Goal: Information Seeking & Learning: Compare options

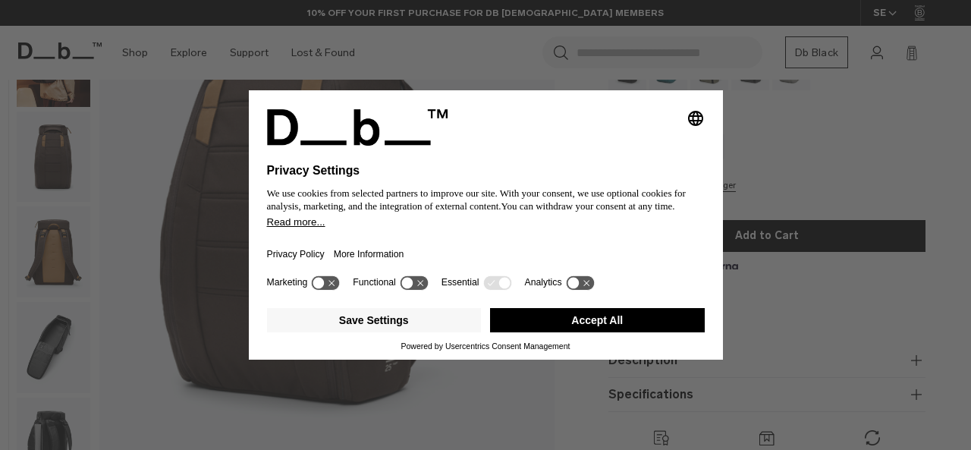
click at [610, 322] on button "Accept All" at bounding box center [597, 320] width 215 height 24
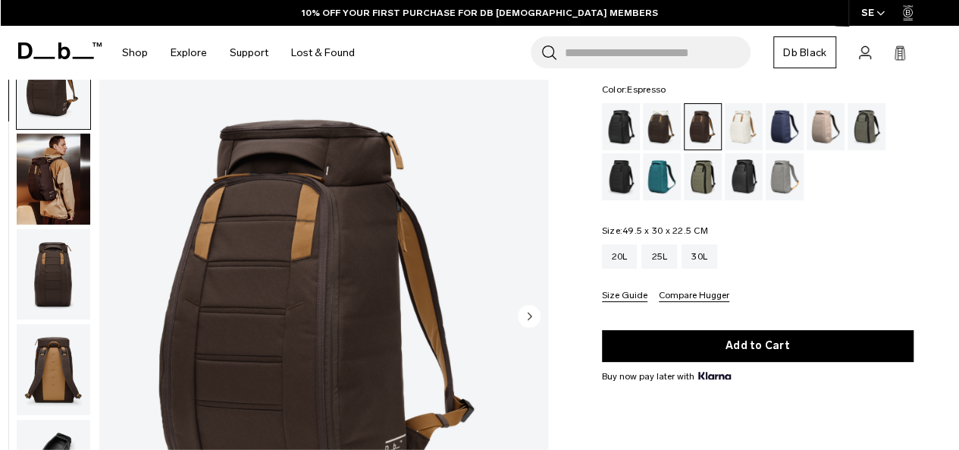
scroll to position [85, 0]
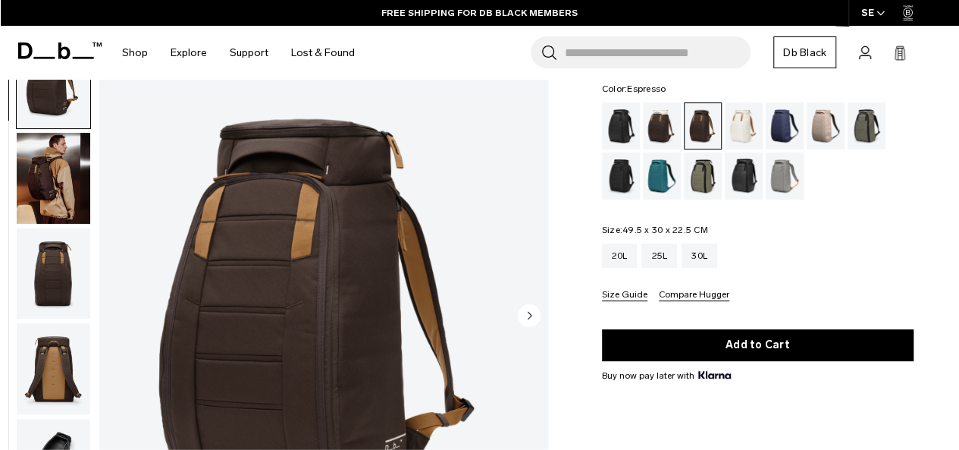
click at [59, 187] on img "button" at bounding box center [54, 178] width 74 height 91
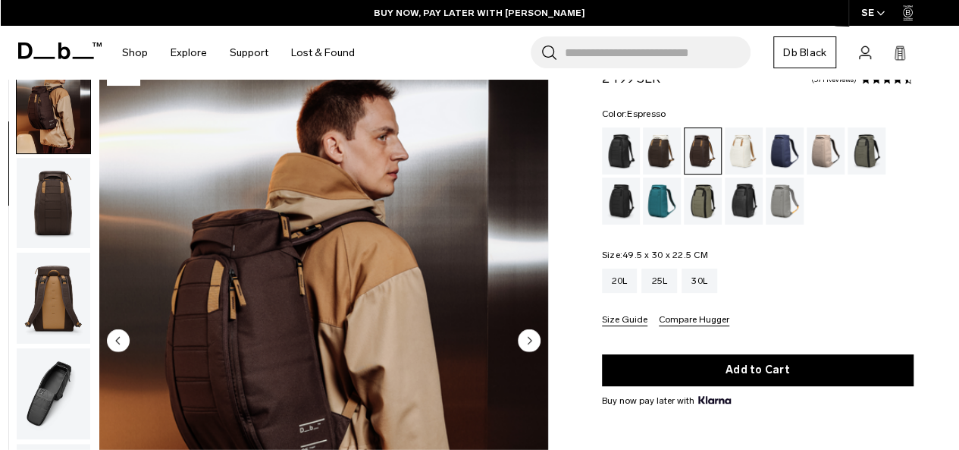
scroll to position [59, 0]
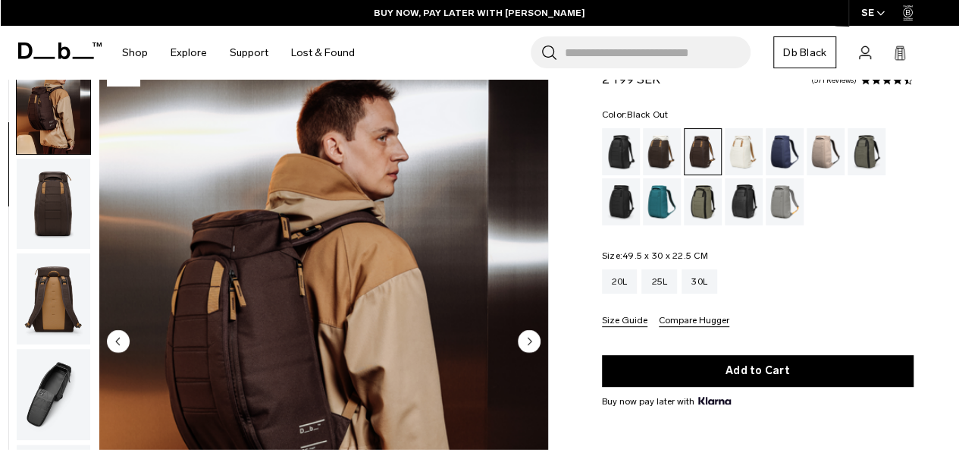
click at [622, 158] on div "Black Out" at bounding box center [621, 151] width 39 height 47
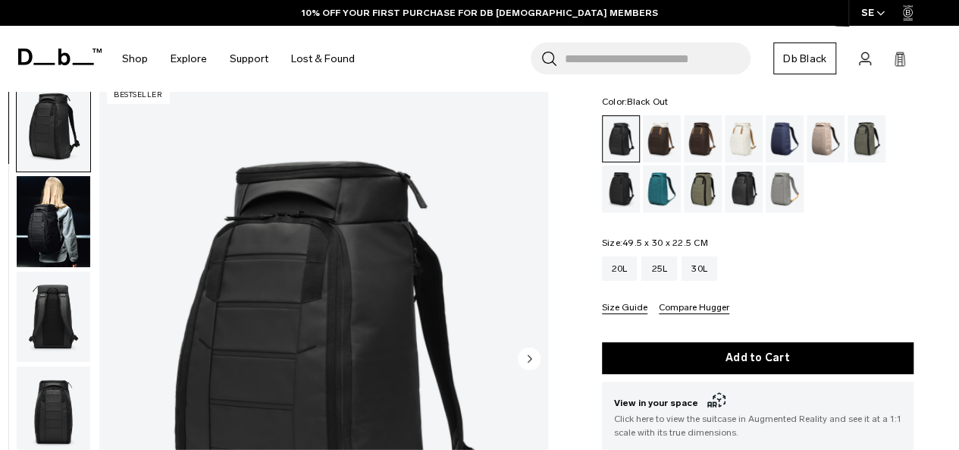
scroll to position [71, 0]
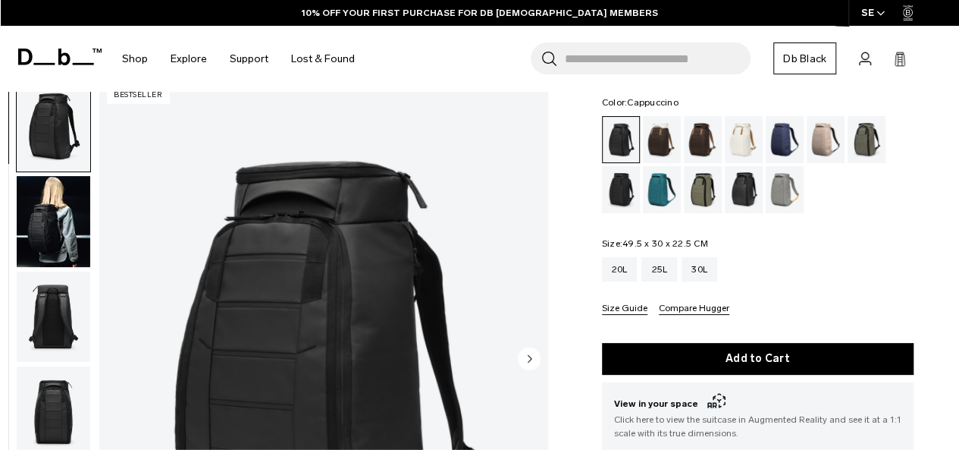
click at [668, 136] on div "Cappuccino" at bounding box center [662, 139] width 39 height 47
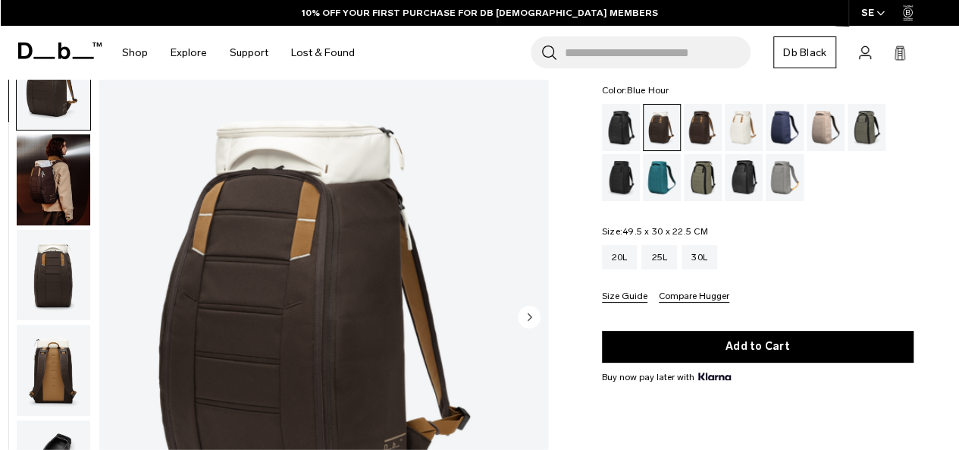
click at [786, 127] on div "Blue Hour" at bounding box center [785, 127] width 39 height 47
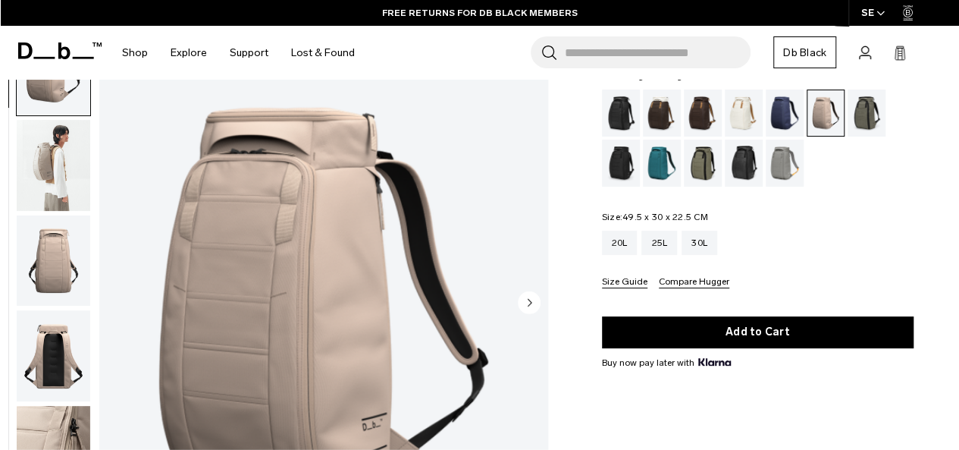
scroll to position [97, 0]
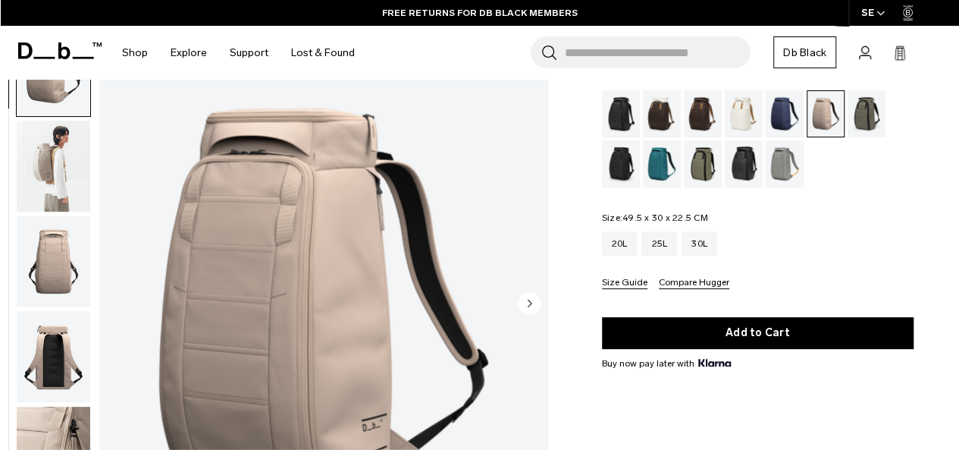
click at [864, 111] on div "Forest Green" at bounding box center [867, 113] width 39 height 47
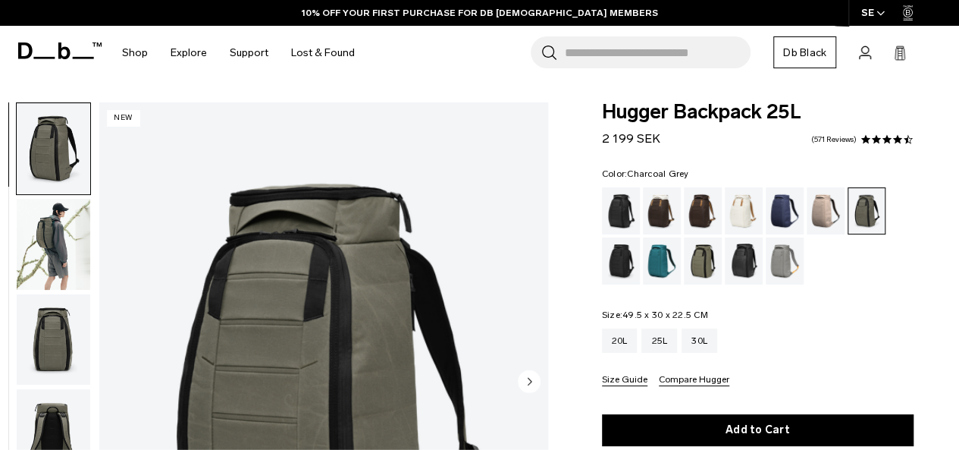
click at [626, 262] on div "Charcoal Grey" at bounding box center [621, 260] width 39 height 47
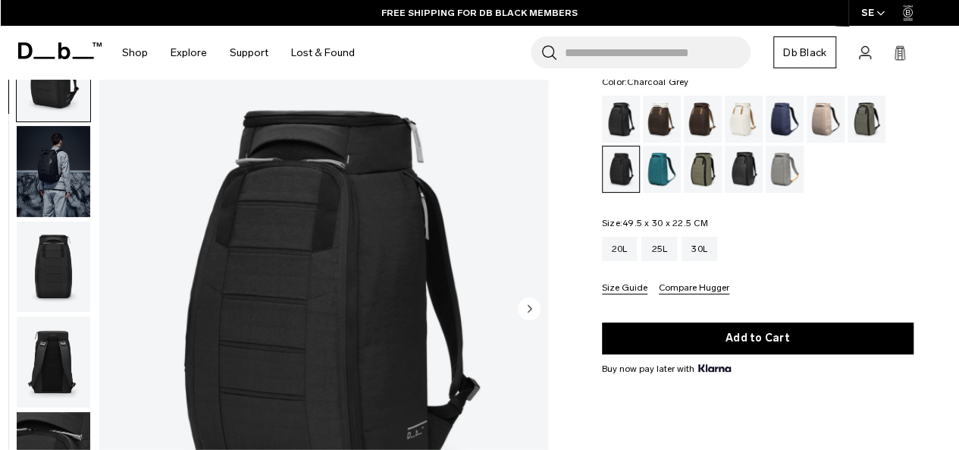
scroll to position [91, 0]
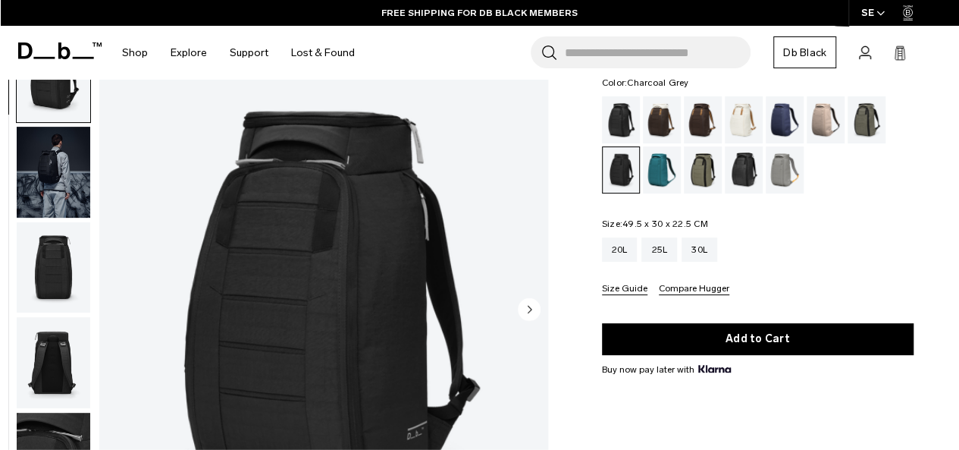
click at [50, 165] on img "button" at bounding box center [54, 172] width 74 height 91
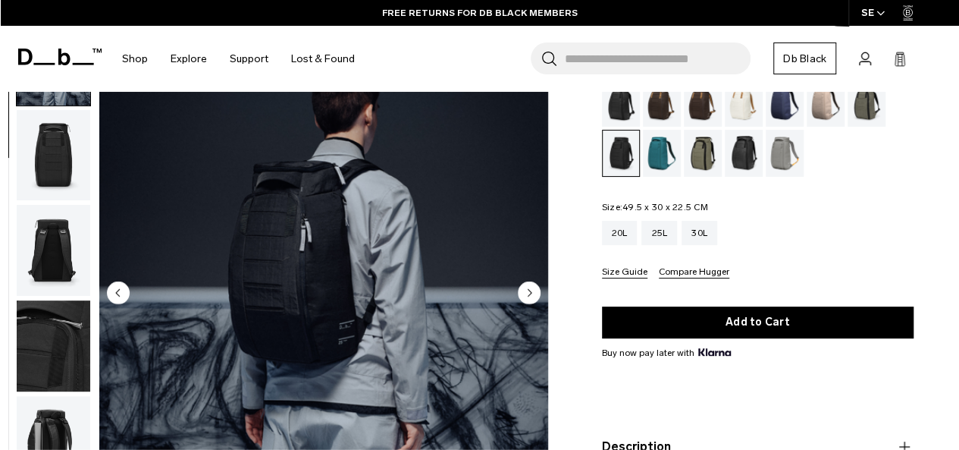
scroll to position [104, 0]
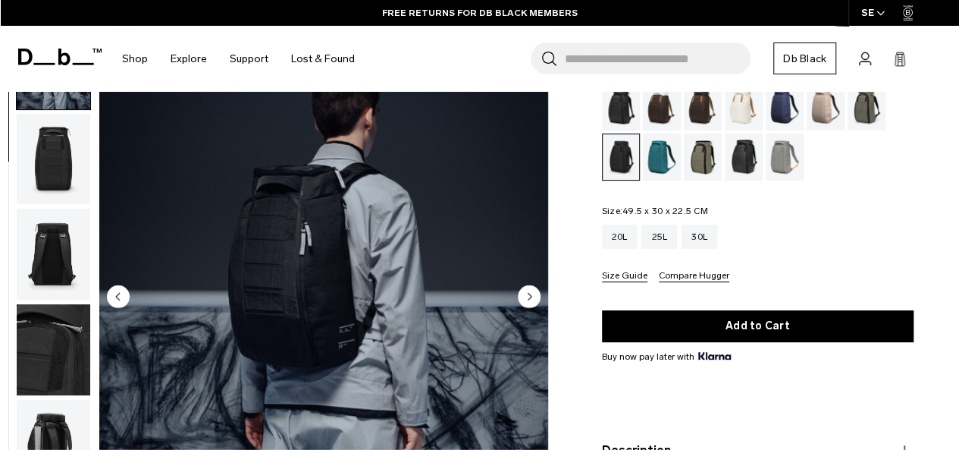
click at [666, 156] on div "Midnight Teal" at bounding box center [662, 156] width 39 height 47
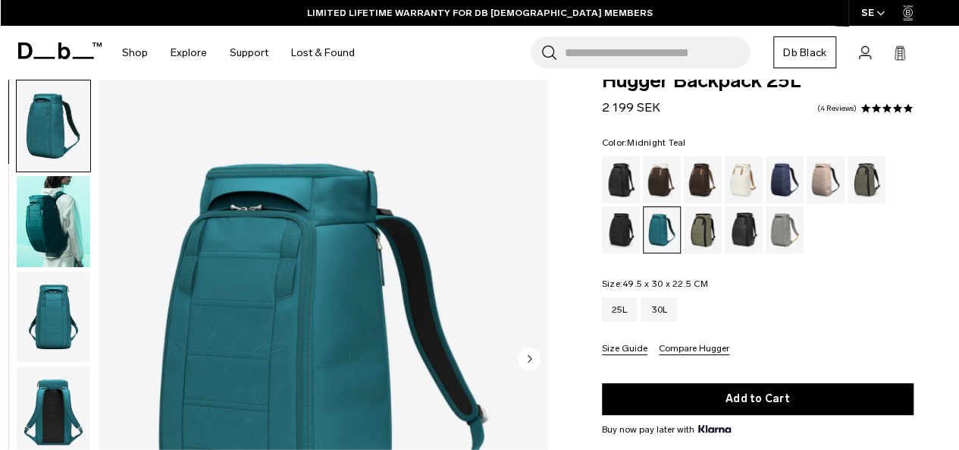
scroll to position [29, 0]
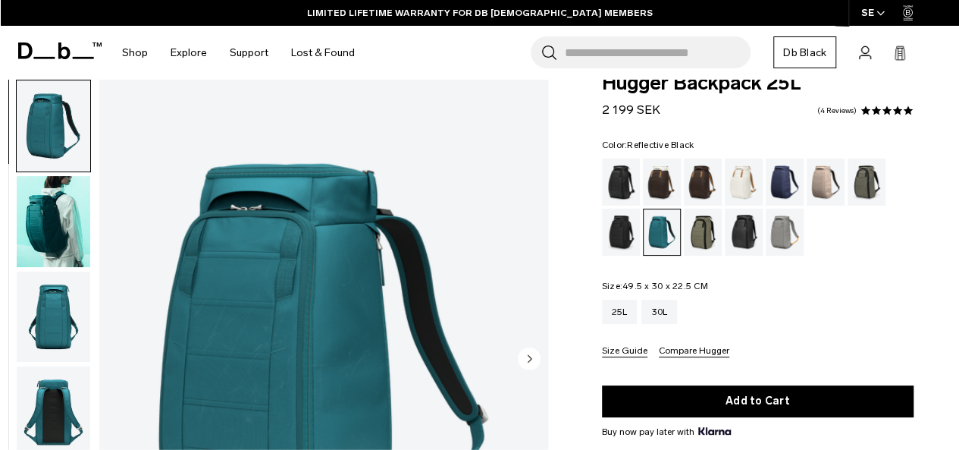
click at [749, 240] on div "Reflective Black" at bounding box center [744, 232] width 39 height 47
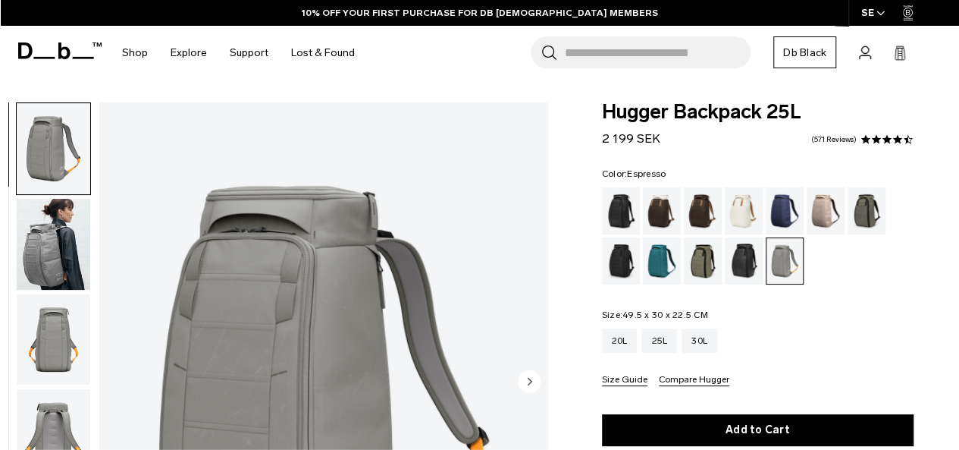
click at [706, 213] on div "Espresso" at bounding box center [703, 210] width 39 height 47
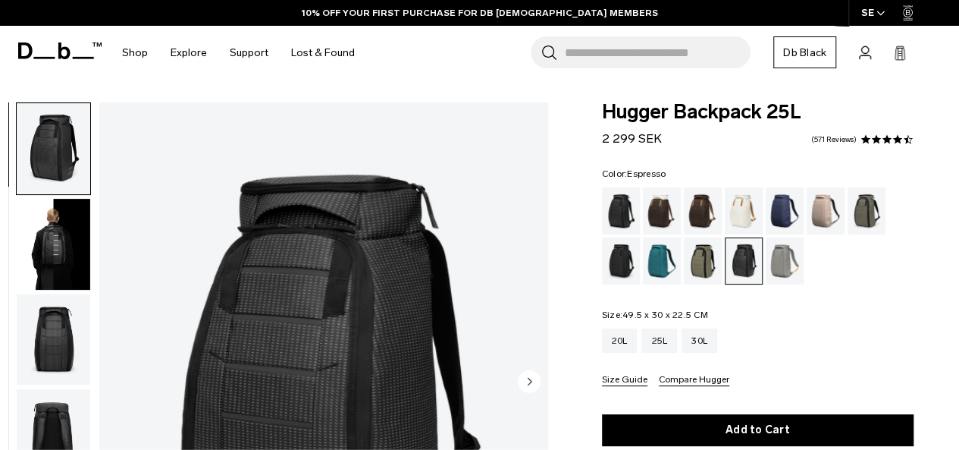
click at [696, 216] on div "Espresso" at bounding box center [703, 210] width 39 height 47
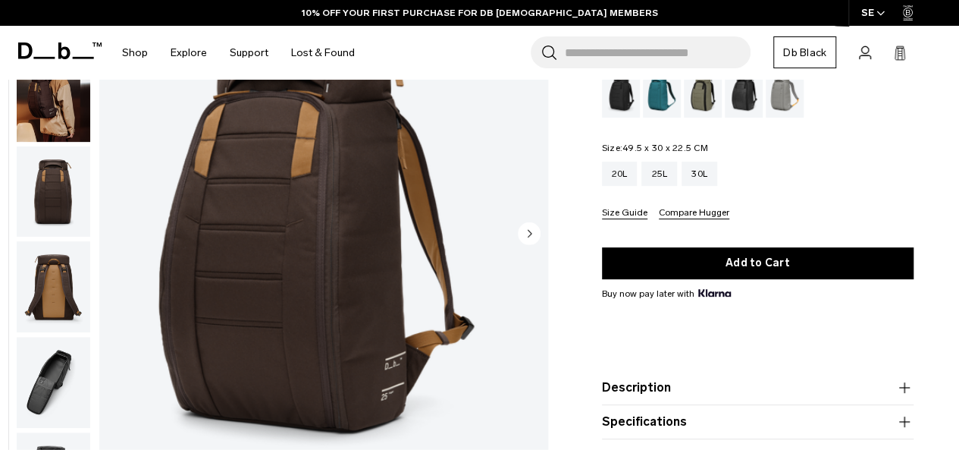
click at [56, 119] on img "button" at bounding box center [54, 96] width 74 height 91
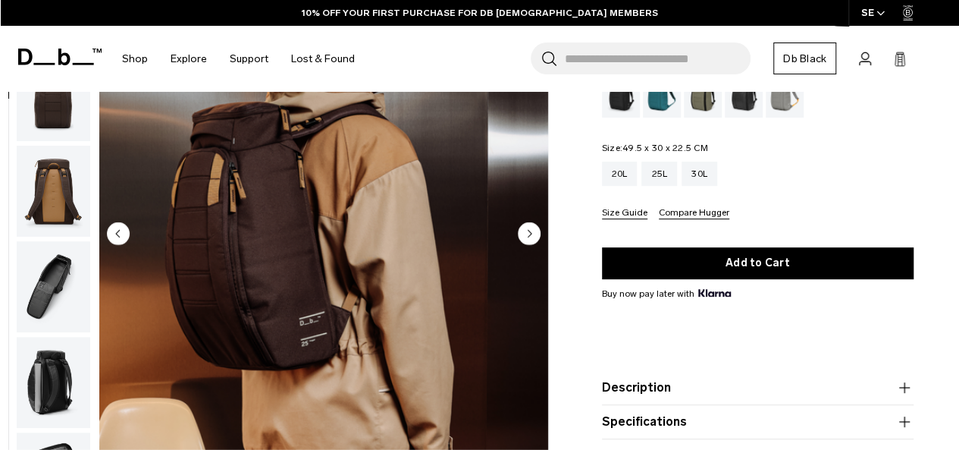
scroll to position [124, 0]
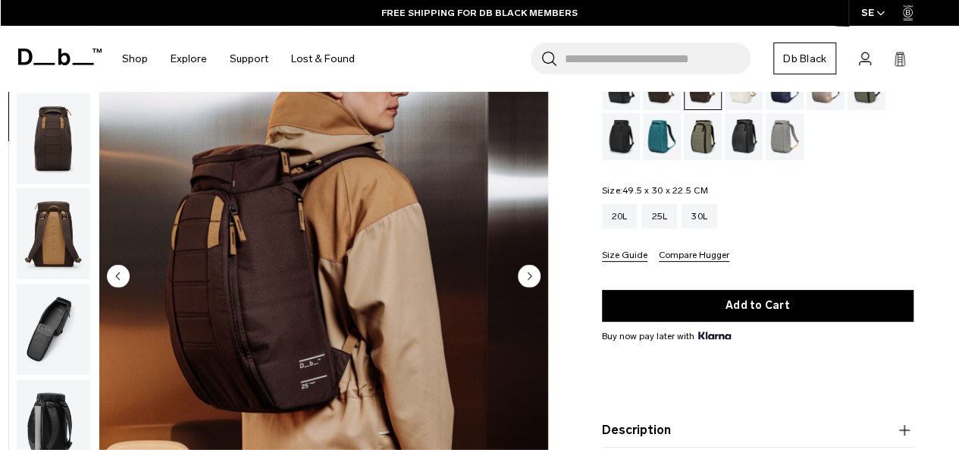
click at [526, 275] on circle "Next slide" at bounding box center [529, 276] width 23 height 23
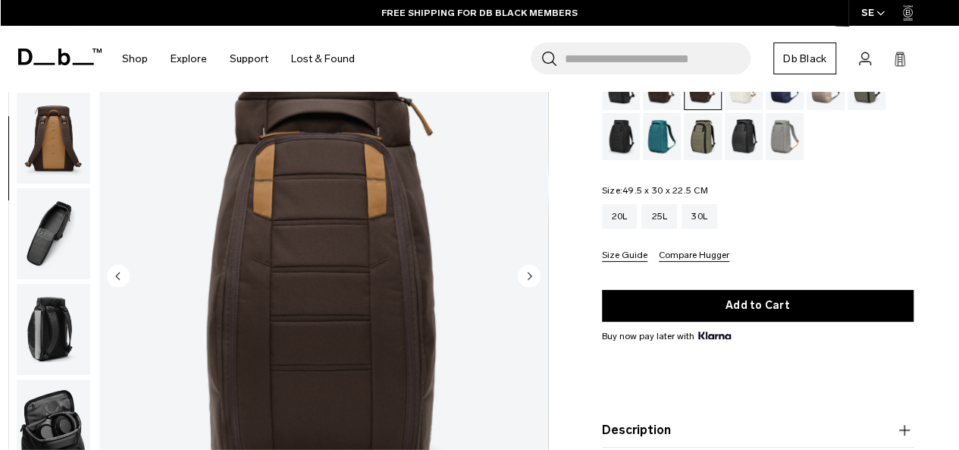
click at [526, 275] on circle "Next slide" at bounding box center [529, 276] width 23 height 23
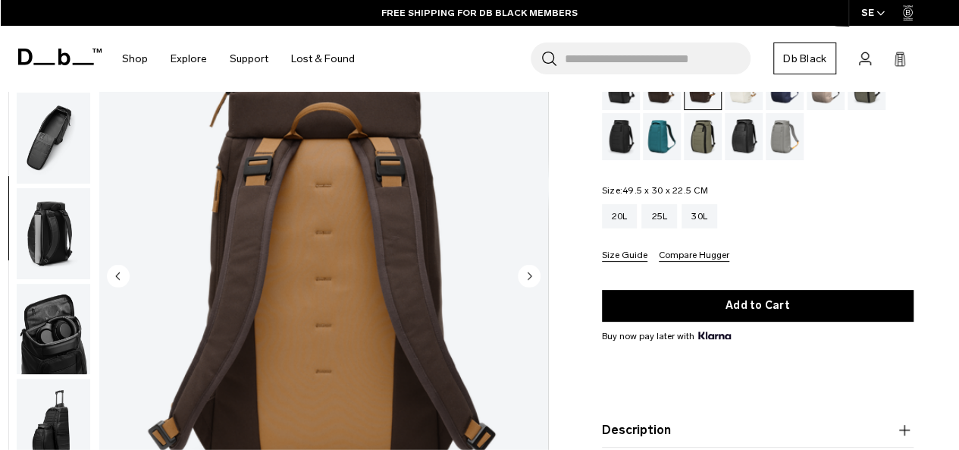
click at [526, 275] on circle "Next slide" at bounding box center [529, 276] width 23 height 23
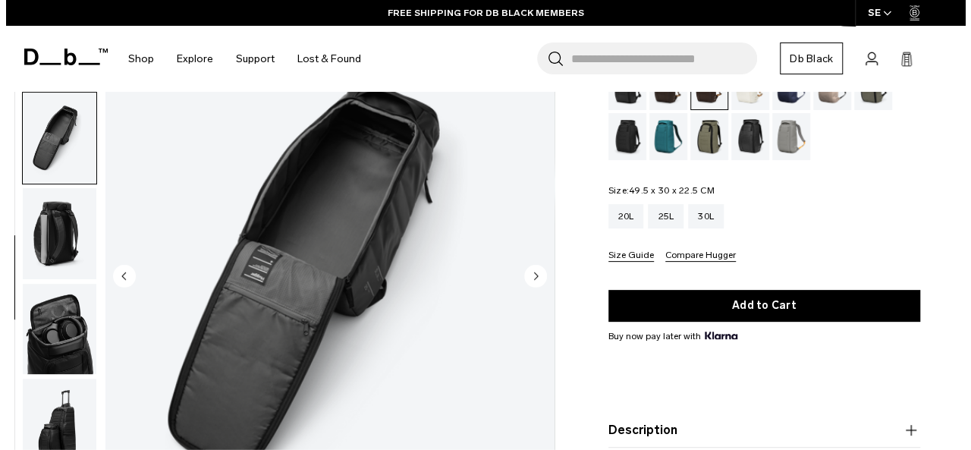
scroll to position [296, 0]
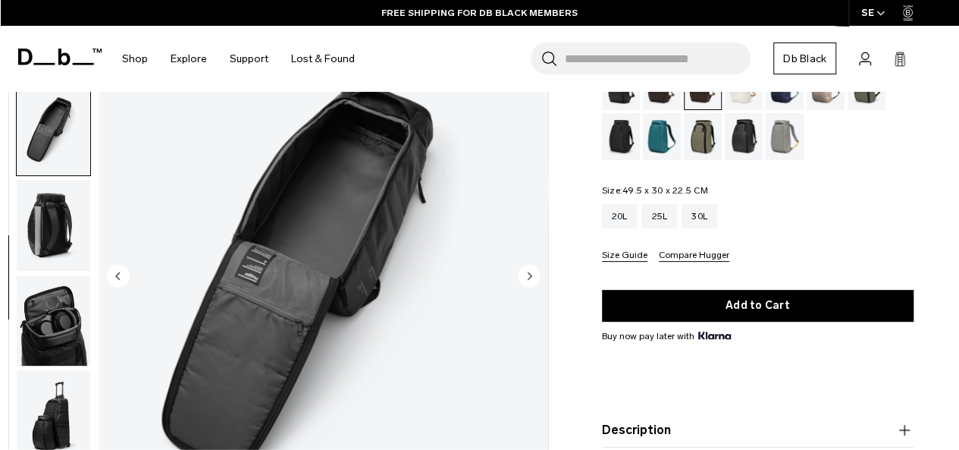
click at [526, 275] on circle "Next slide" at bounding box center [529, 276] width 23 height 23
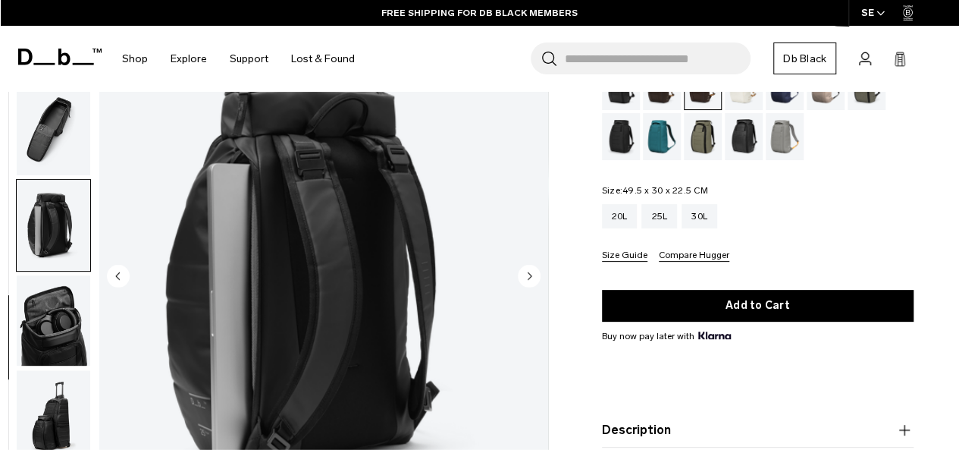
click at [526, 275] on circle "Next slide" at bounding box center [529, 276] width 23 height 23
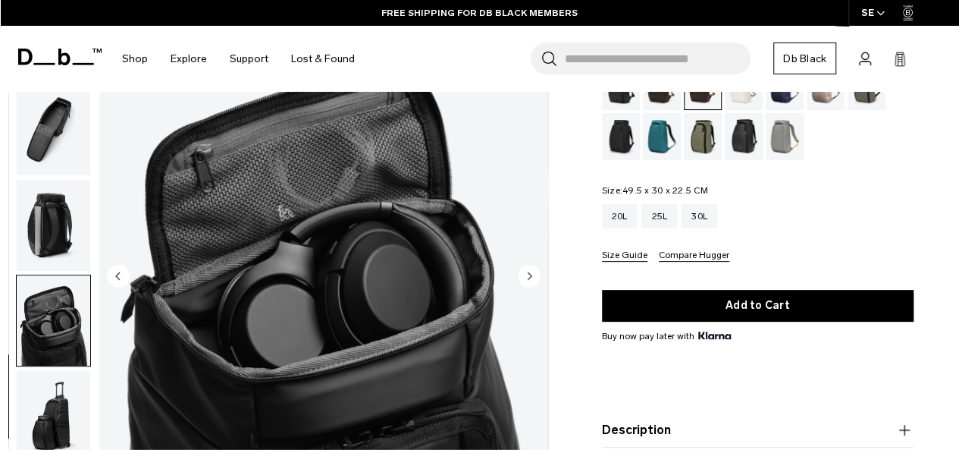
click at [526, 275] on circle "Next slide" at bounding box center [529, 276] width 23 height 23
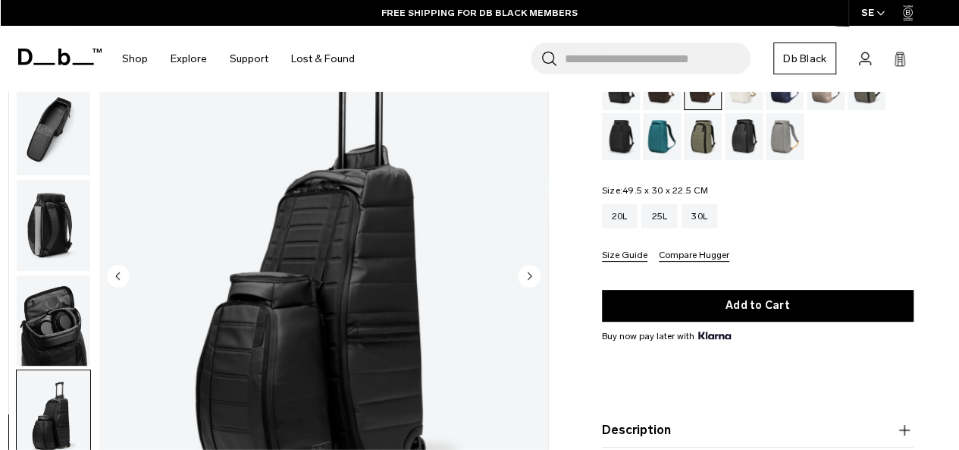
click at [526, 275] on circle "Next slide" at bounding box center [529, 276] width 23 height 23
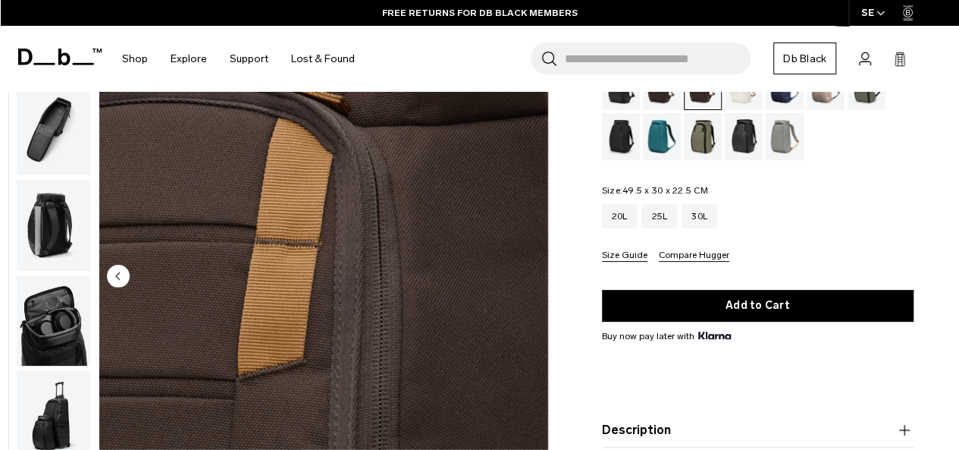
click at [526, 275] on img "9 / 9" at bounding box center [323, 277] width 449 height 560
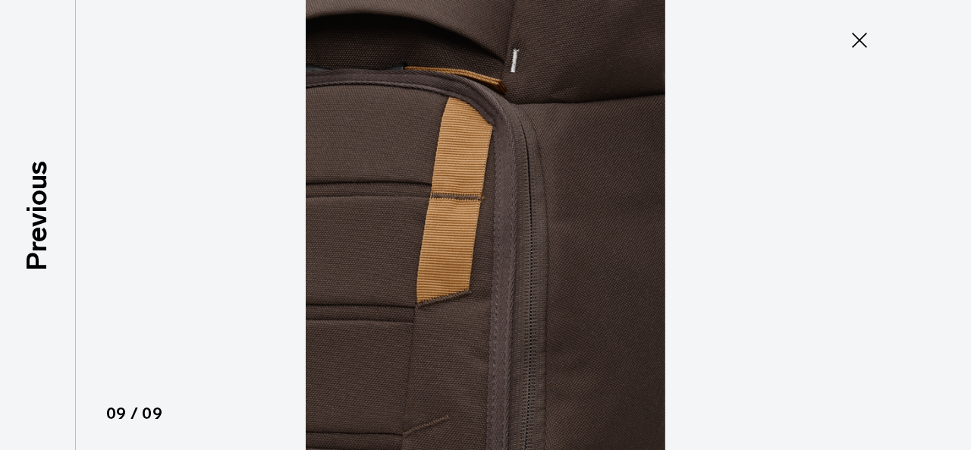
scroll to position [288, 0]
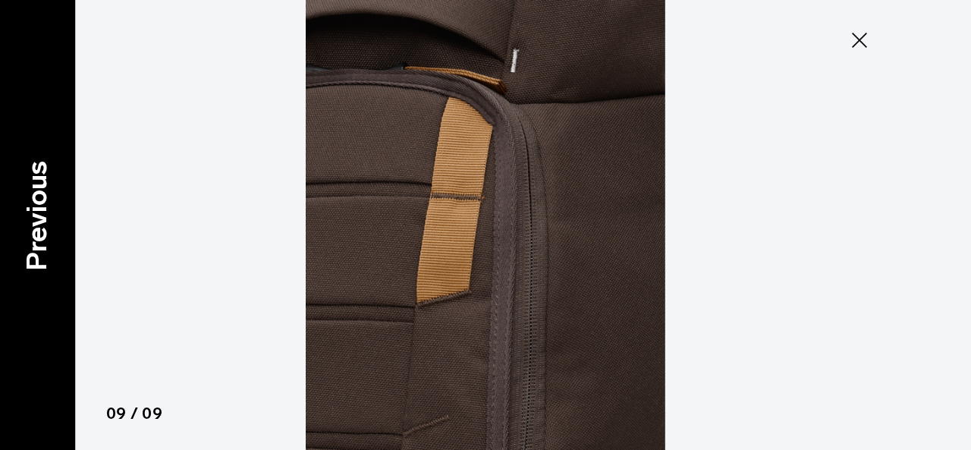
click at [31, 270] on p "Previous" at bounding box center [37, 216] width 41 height 110
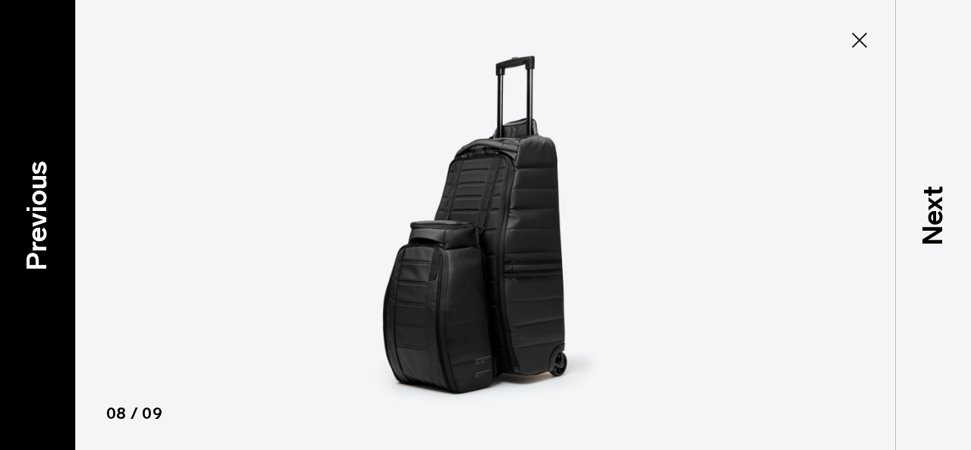
click at [31, 270] on p "Previous" at bounding box center [37, 216] width 41 height 110
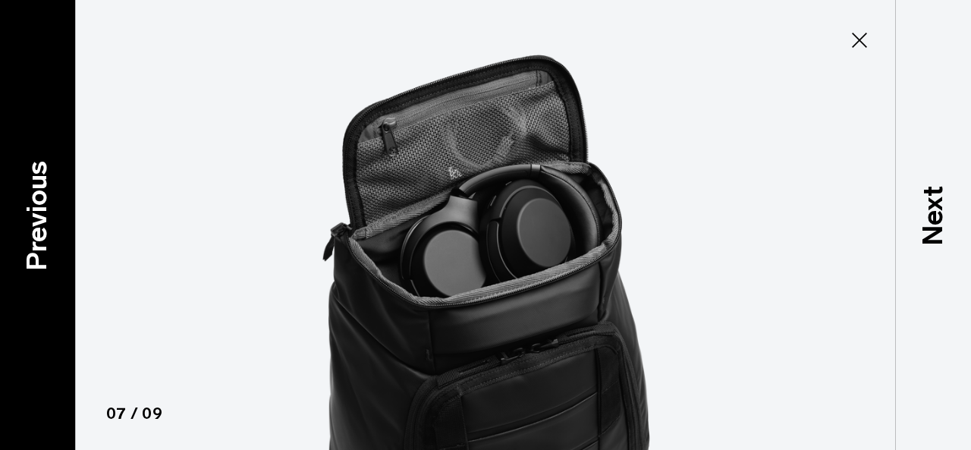
click at [31, 270] on p "Previous" at bounding box center [37, 216] width 41 height 110
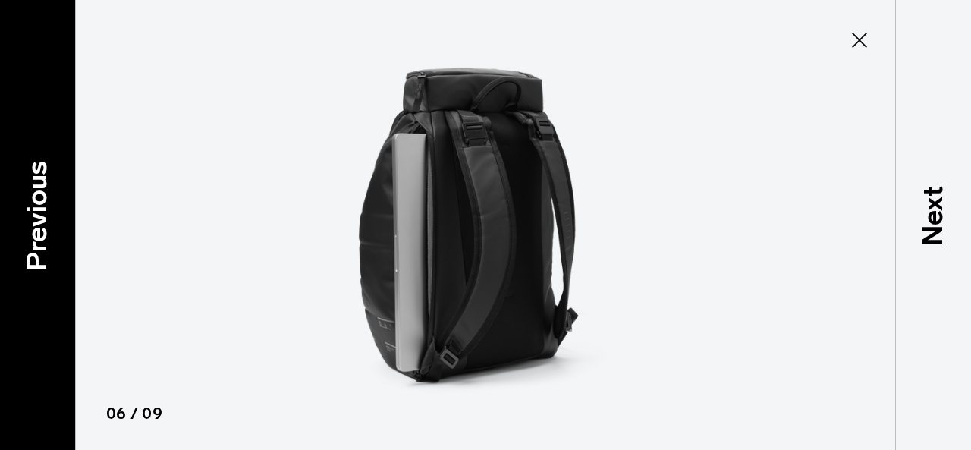
click at [31, 270] on p "Previous" at bounding box center [37, 216] width 41 height 110
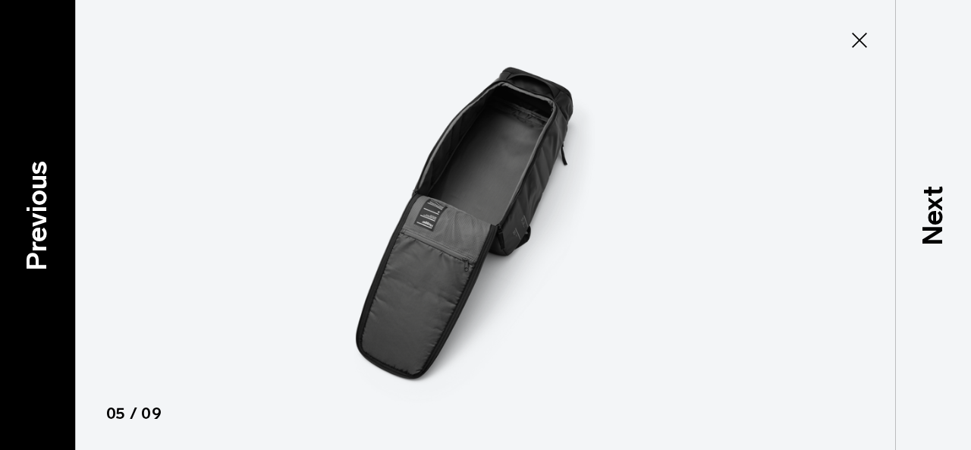
click at [31, 270] on p "Previous" at bounding box center [37, 216] width 41 height 110
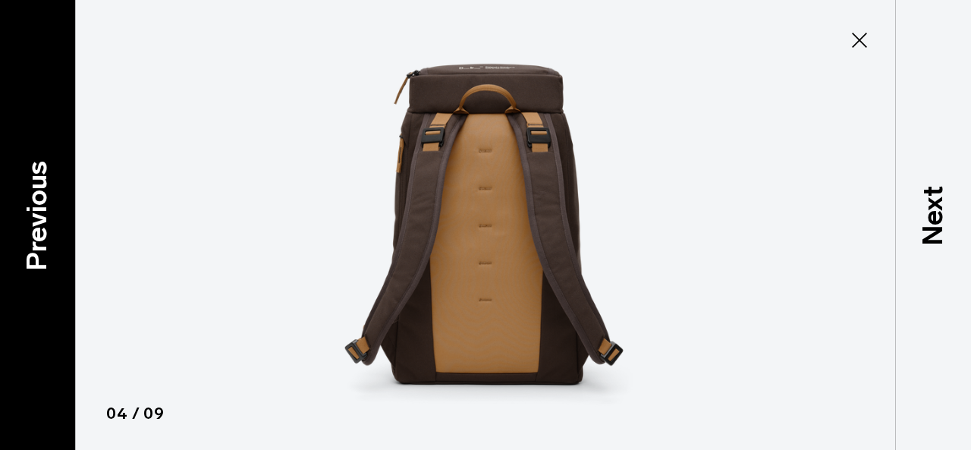
click at [31, 270] on p "Previous" at bounding box center [37, 216] width 41 height 110
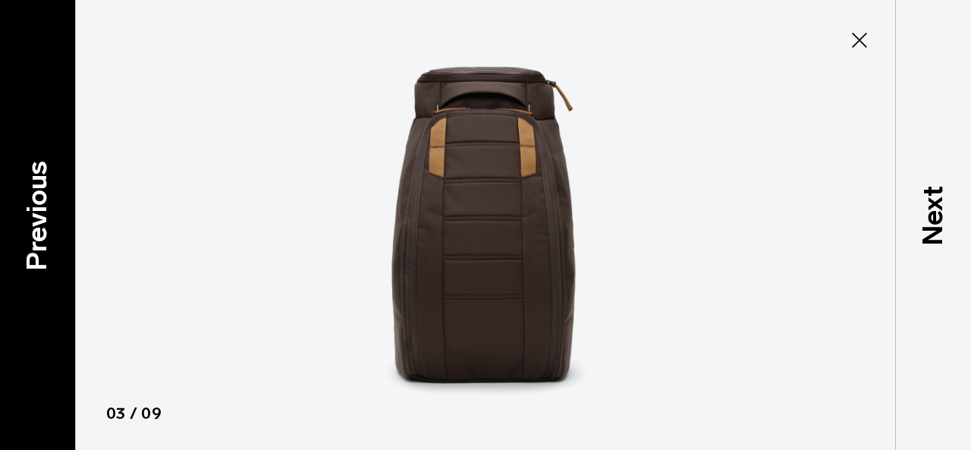
click at [31, 270] on p "Previous" at bounding box center [37, 216] width 41 height 110
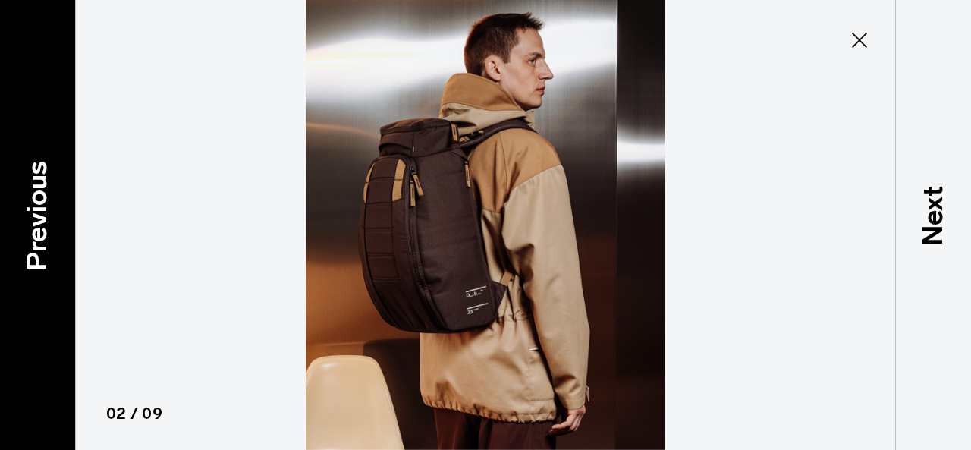
click at [31, 270] on p "Previous" at bounding box center [37, 216] width 41 height 110
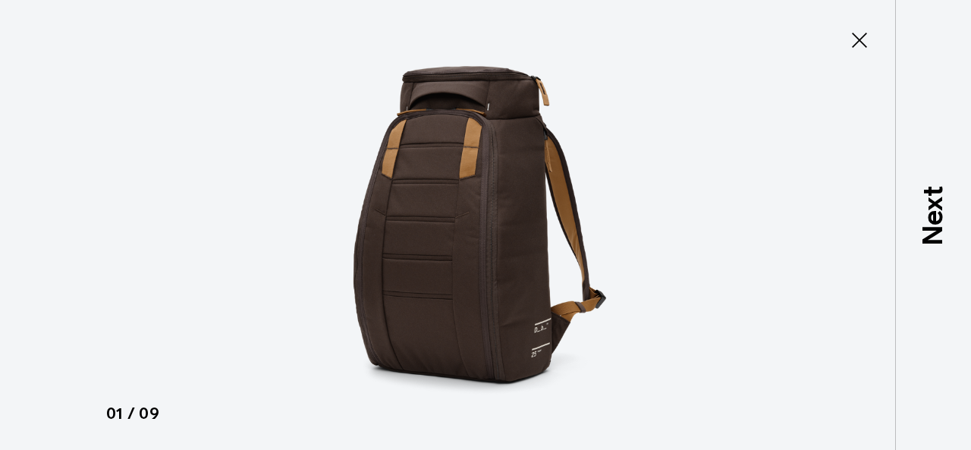
click at [31, 270] on div at bounding box center [485, 225] width 971 height 450
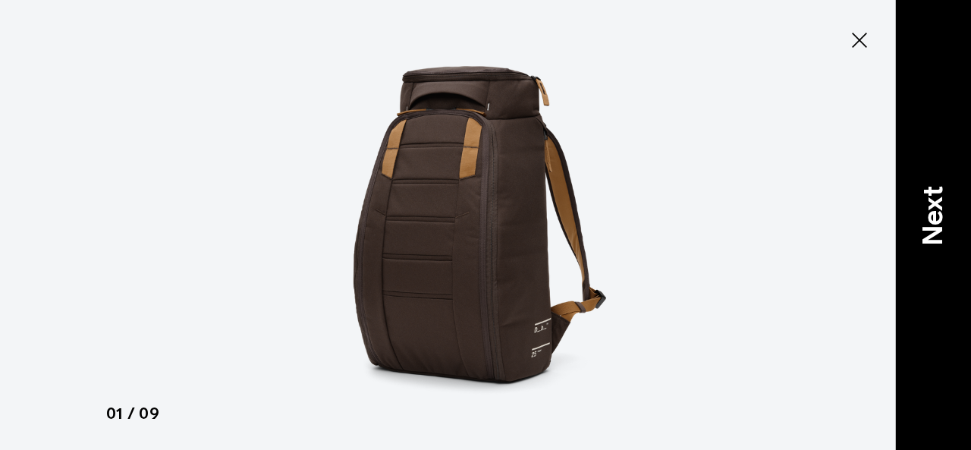
click at [942, 227] on p "Next" at bounding box center [932, 216] width 41 height 60
